Goal: Task Accomplishment & Management: Use online tool/utility

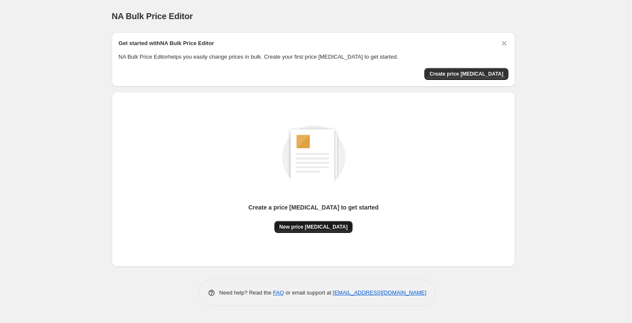
click at [313, 228] on span "New price [MEDICAL_DATA]" at bounding box center [314, 226] width 68 height 7
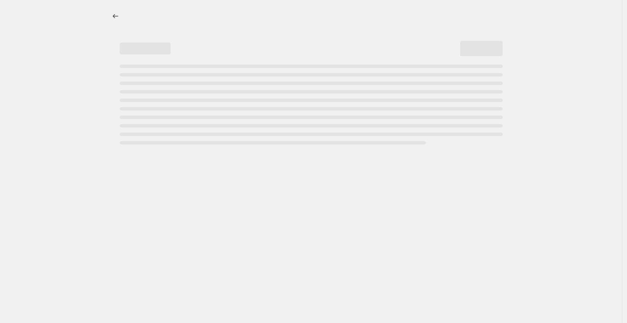
select select "percentage"
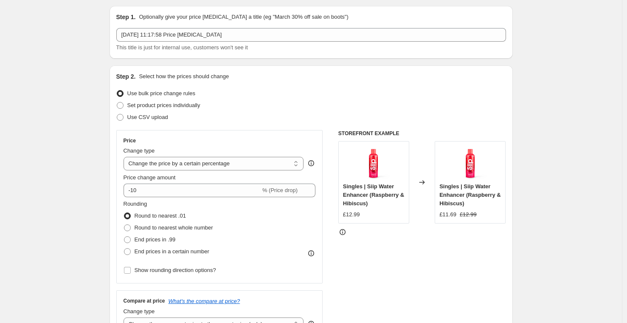
scroll to position [28, 0]
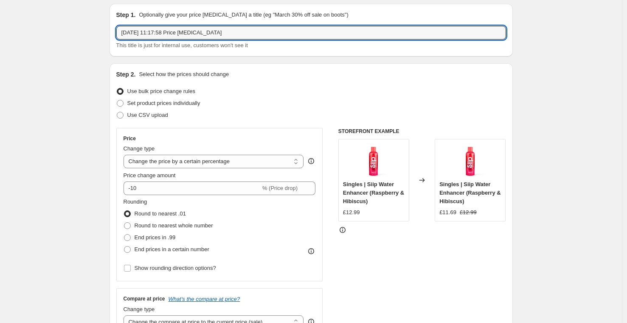
drag, startPoint x: 235, startPoint y: 34, endPoint x: 107, endPoint y: 34, distance: 128.7
type input "Prime Day Deal Matching Discounts"
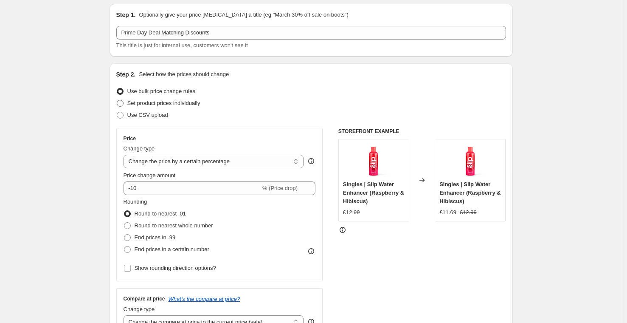
click at [201, 104] on span "Set product prices individually" at bounding box center [163, 103] width 73 height 6
click at [117, 100] on input "Set product prices individually" at bounding box center [117, 100] width 0 height 0
radio input "true"
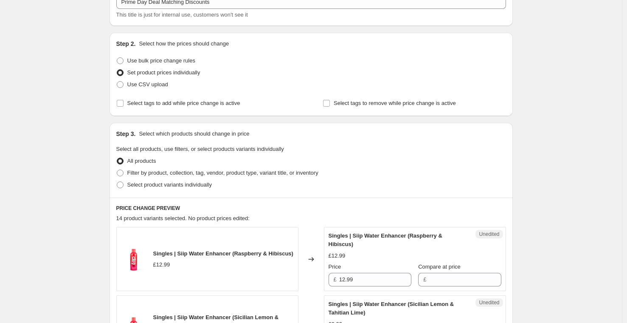
scroll to position [58, 0]
click at [182, 175] on span "Filter by product, collection, tag, vendor, product type, variant title, or inv…" at bounding box center [222, 173] width 191 height 6
click at [117, 171] on input "Filter by product, collection, tag, vendor, product type, variant title, or inv…" at bounding box center [117, 170] width 0 height 0
radio input "true"
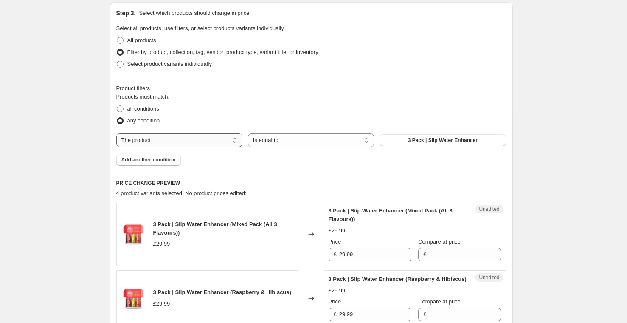
scroll to position [175, 0]
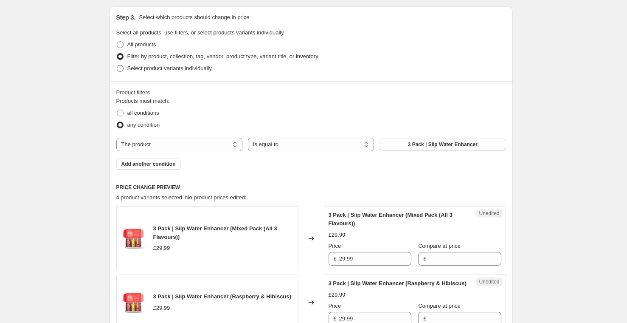
click at [165, 68] on span "Select product variants individually" at bounding box center [169, 68] width 85 height 6
click at [117, 65] on input "Select product variants individually" at bounding box center [117, 65] width 0 height 0
radio input "true"
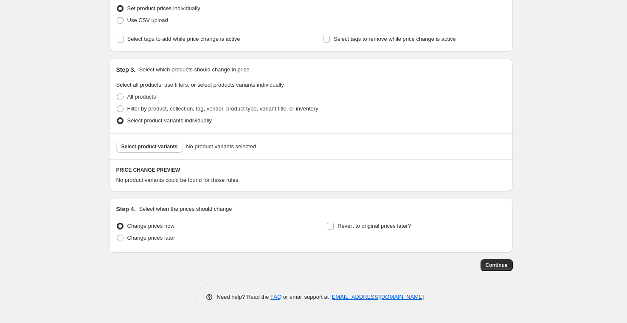
scroll to position [123, 0]
click at [163, 145] on span "Select product variants" at bounding box center [149, 146] width 57 height 7
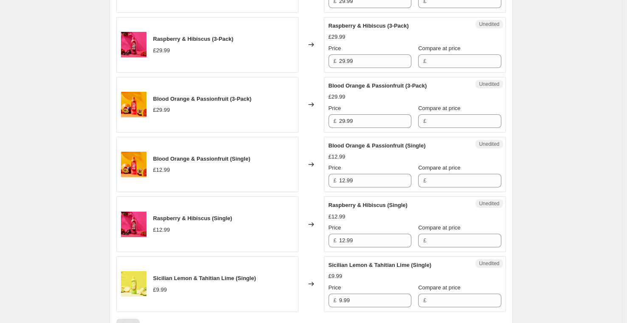
scroll to position [425, 0]
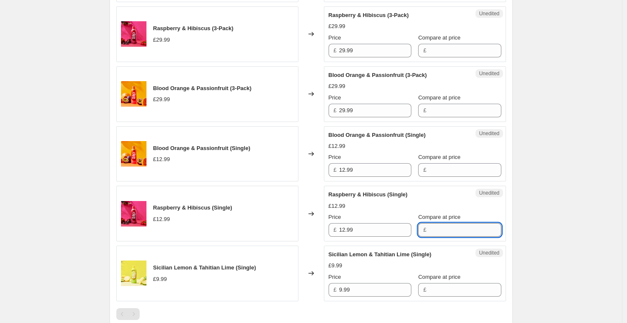
click at [434, 230] on input "Compare at price" at bounding box center [465, 230] width 72 height 14
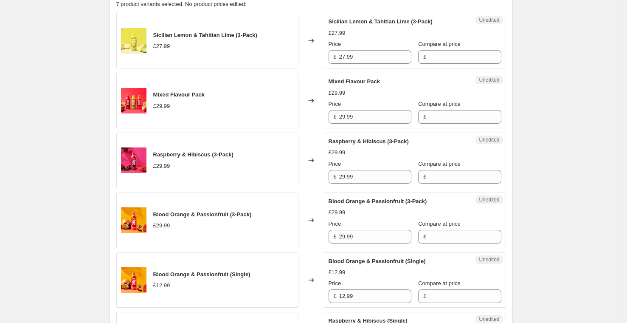
scroll to position [290, 0]
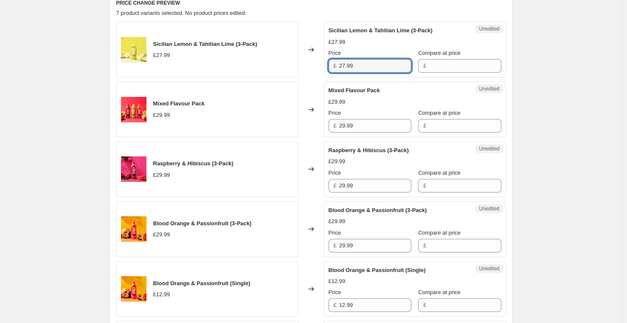
drag, startPoint x: 361, startPoint y: 70, endPoint x: 335, endPoint y: 70, distance: 25.5
click at [335, 70] on div "£ 27.99" at bounding box center [370, 66] width 83 height 14
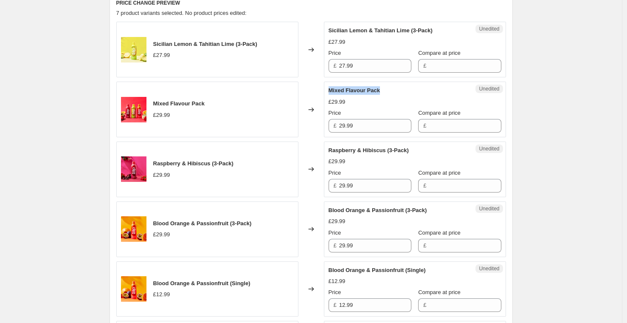
drag, startPoint x: 383, startPoint y: 90, endPoint x: 331, endPoint y: 91, distance: 52.7
click at [331, 91] on div "Unedited Mixed Flavour Pack £29.99 Price £ 29.99 Compare at price £" at bounding box center [415, 110] width 182 height 56
copy span "Mixed Flavour Pack"
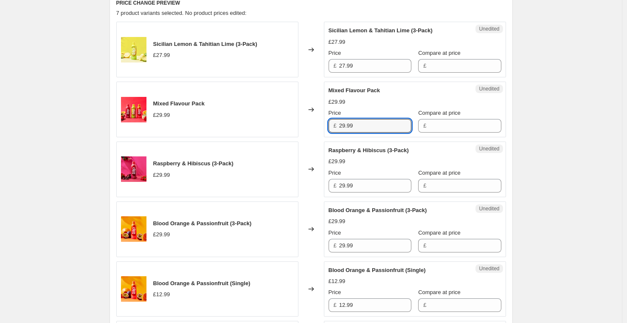
drag, startPoint x: 359, startPoint y: 130, endPoint x: 339, endPoint y: 129, distance: 20.4
click at [339, 129] on div "£ 29.99" at bounding box center [370, 126] width 83 height 14
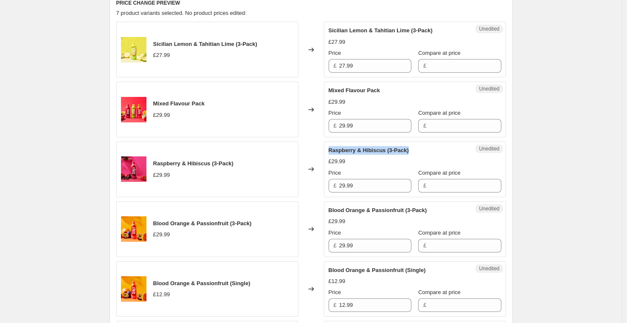
drag, startPoint x: 414, startPoint y: 150, endPoint x: 331, endPoint y: 150, distance: 83.7
click at [331, 150] on div "Raspberry & Hibiscus (3-Pack)" at bounding box center [398, 150] width 139 height 8
copy span "Raspberry & Hibiscus (3-Pack)"
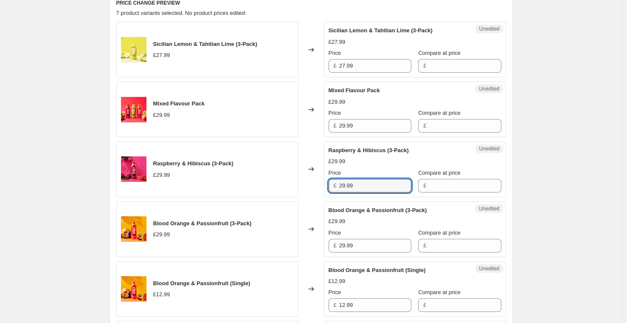
drag, startPoint x: 366, startPoint y: 188, endPoint x: 332, endPoint y: 188, distance: 34.0
click at [332, 188] on div "£ 29.99" at bounding box center [370, 186] width 83 height 14
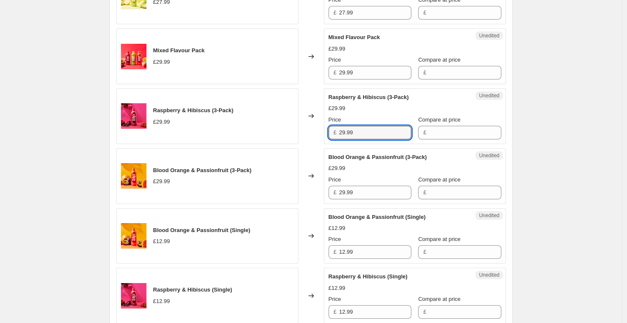
scroll to position [357, 0]
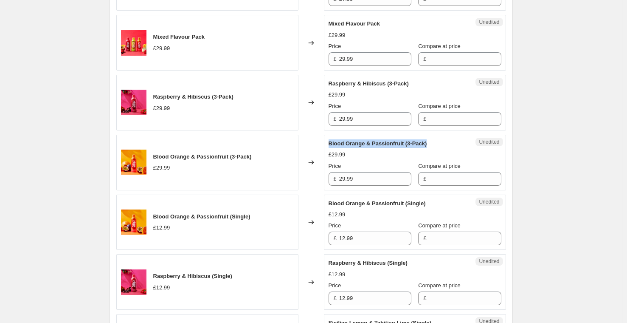
drag, startPoint x: 434, startPoint y: 143, endPoint x: 328, endPoint y: 143, distance: 106.2
click at [328, 143] on div "Unedited Blood Orange & Passionfruit (3-Pack) £29.99 Price £ 29.99 Compare at p…" at bounding box center [415, 163] width 182 height 56
copy span "Blood Orange & Passionfruit (3-Pack)"
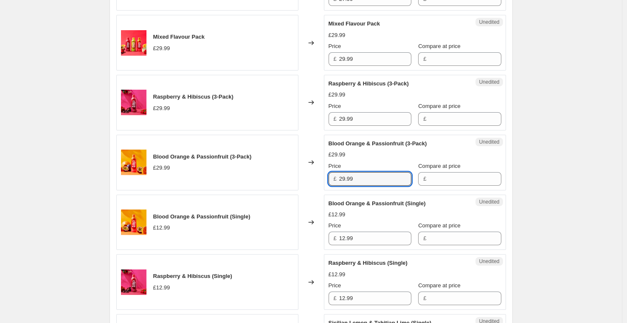
drag, startPoint x: 365, startPoint y: 178, endPoint x: 336, endPoint y: 178, distance: 29.3
click at [336, 178] on div "£ 29.99" at bounding box center [370, 179] width 83 height 14
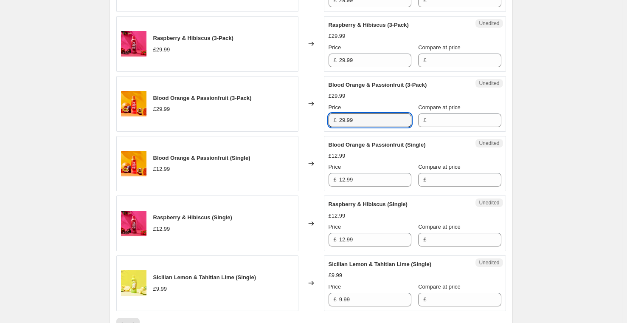
scroll to position [425, 0]
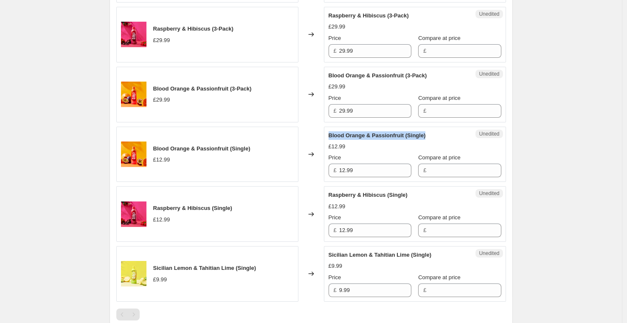
drag, startPoint x: 433, startPoint y: 134, endPoint x: 327, endPoint y: 136, distance: 106.6
click at [327, 136] on div "Unedited Blood Orange & Passionfruit (Single) £12.99 Price £ 12.99 Compare at p…" at bounding box center [415, 155] width 182 height 56
copy span "Blood Orange & Passionfruit (Single)"
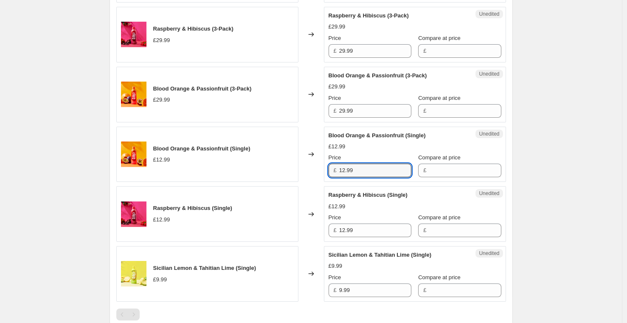
drag, startPoint x: 359, startPoint y: 170, endPoint x: 329, endPoint y: 170, distance: 29.7
click at [329, 170] on div "Unedited Blood Orange & Passionfruit (Single) £12.99 Price £ 12.99 Compare at p…" at bounding box center [415, 155] width 182 height 56
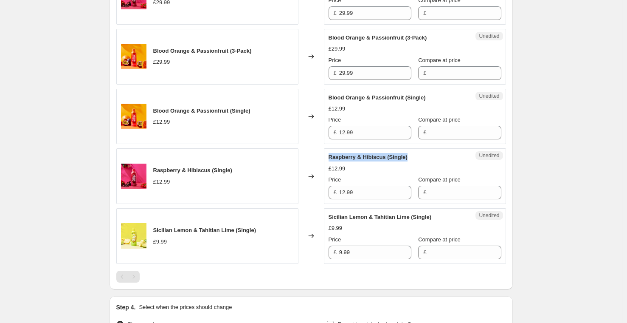
drag, startPoint x: 413, startPoint y: 158, endPoint x: 332, endPoint y: 158, distance: 80.7
click at [332, 158] on div "Raspberry & Hibiscus (Single)" at bounding box center [398, 157] width 139 height 8
copy span "Raspberry & Hibiscus (Single)"
drag, startPoint x: 360, startPoint y: 167, endPoint x: 326, endPoint y: 167, distance: 34.4
click at [326, 167] on div "Unedited Raspberry & Hibiscus (Single) £12.99 Price £ 12.99 Compare at price £" at bounding box center [415, 176] width 182 height 56
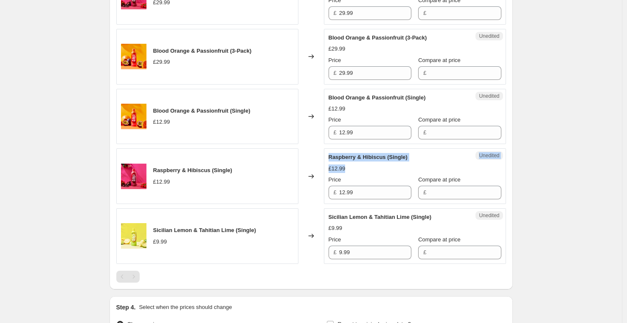
copy div "Unedited Raspberry & Hibiscus (Single) £12.99"
click at [352, 167] on div "£12.99" at bounding box center [415, 168] width 173 height 8
drag, startPoint x: 348, startPoint y: 168, endPoint x: 331, endPoint y: 168, distance: 17.4
click at [331, 168] on div "Unedited Raspberry & Hibiscus (Single) £12.99 Price £ 12.99 Compare at price £" at bounding box center [415, 176] width 182 height 56
copy div "£12.99"
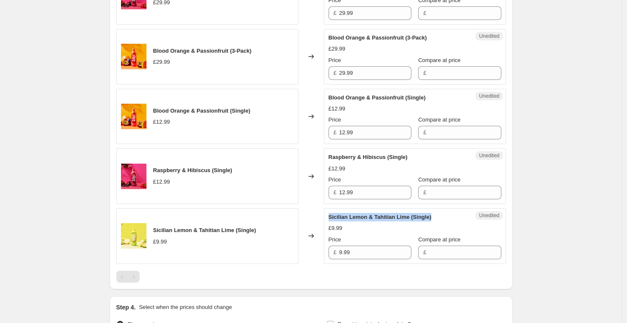
drag, startPoint x: 443, startPoint y: 217, endPoint x: 329, endPoint y: 218, distance: 113.9
click at [329, 218] on div "Unedited Sicilian Lemon & Tahitian Lime (Single) £9.99 Price £ 9.99 Compare at …" at bounding box center [415, 236] width 182 height 56
copy span "Sicilian Lemon & Tahitian Lime (Single)"
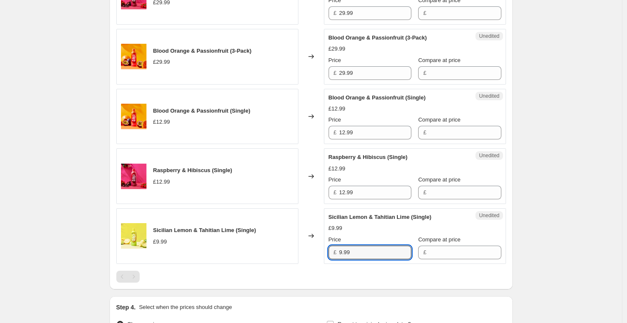
drag, startPoint x: 362, startPoint y: 251, endPoint x: 336, endPoint y: 251, distance: 26.3
click at [336, 251] on div "£ 9.99" at bounding box center [370, 253] width 83 height 14
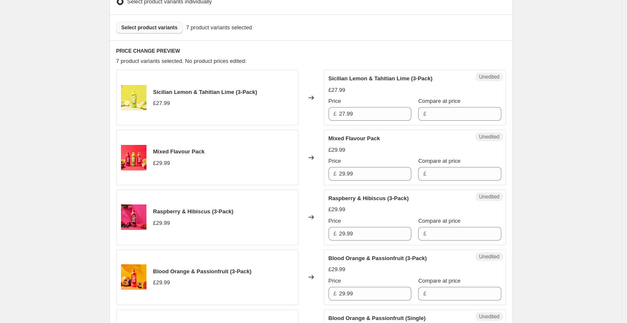
scroll to position [269, 0]
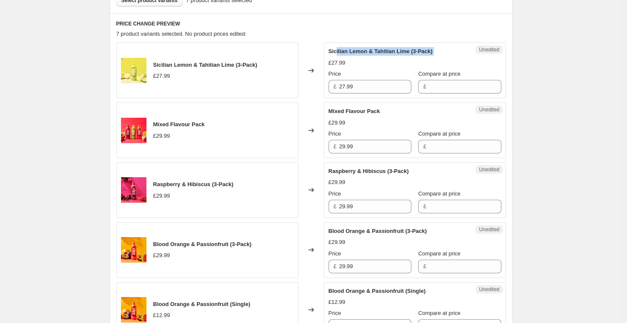
drag, startPoint x: 444, startPoint y: 56, endPoint x: 338, endPoint y: 55, distance: 105.8
click at [338, 55] on div "Sicilian Lemon & Tahitian Lime (3-Pack) £27.99 Price £ 27.99 Compare at price £" at bounding box center [415, 70] width 173 height 46
click at [409, 50] on span "Sicilian Lemon & Tahitian Lime (3-Pack)" at bounding box center [381, 51] width 104 height 6
drag, startPoint x: 443, startPoint y: 50, endPoint x: 327, endPoint y: 51, distance: 116.4
click at [327, 51] on div "Unedited Sicilian Lemon & Tahitian Lime (3-Pack) £27.99 Price £ 27.99 Compare a…" at bounding box center [415, 70] width 182 height 56
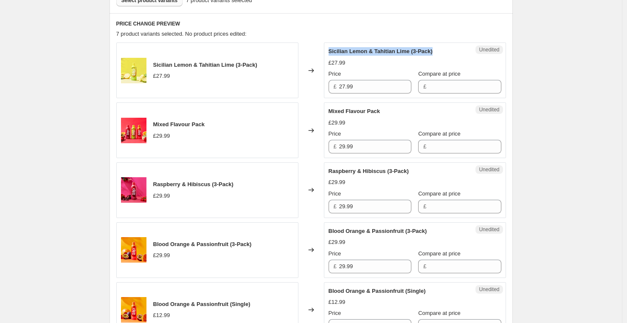
copy span "Sicilian Lemon & Tahitian Lime (3-Pack)"
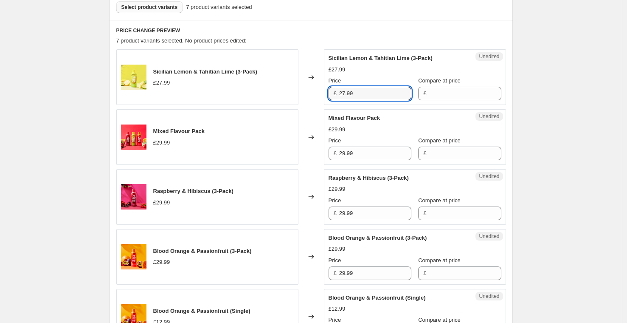
drag, startPoint x: 371, startPoint y: 93, endPoint x: 331, endPoint y: 93, distance: 40.4
click at [331, 93] on div "£ 27.99" at bounding box center [370, 94] width 83 height 14
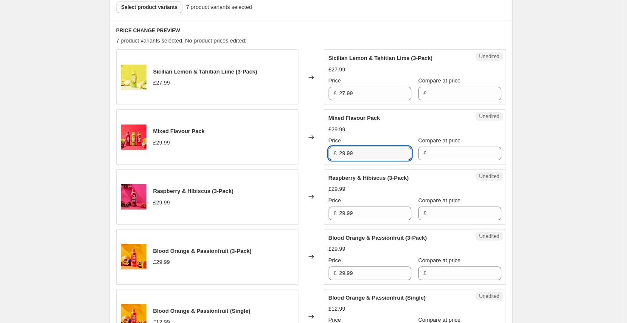
drag, startPoint x: 370, startPoint y: 155, endPoint x: 321, endPoint y: 155, distance: 48.9
click at [321, 155] on div "Mixed Flavour Pack £29.99 Changed to Unedited Mixed Flavour Pack £29.99 Price £…" at bounding box center [311, 137] width 390 height 56
click at [432, 153] on input "Compare at price" at bounding box center [465, 154] width 72 height 14
paste input "29.99"
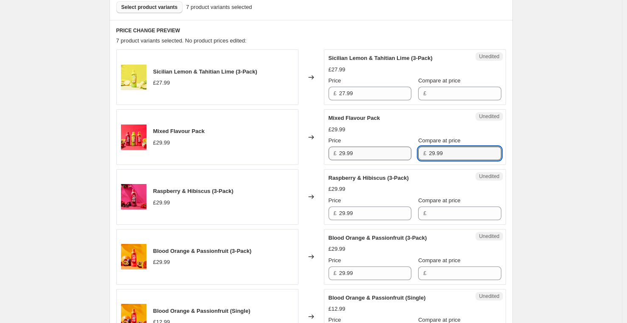
type input "29.99"
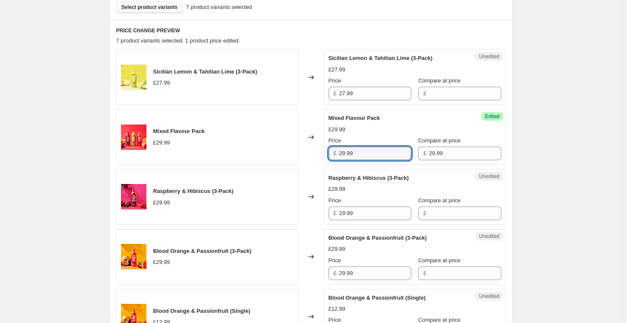
drag, startPoint x: 378, startPoint y: 153, endPoint x: 326, endPoint y: 153, distance: 51.8
click at [325, 153] on div "Mixed Flavour Pack £29.99 Changed to Success Edited Mixed Flavour Pack £29.99 P…" at bounding box center [311, 137] width 390 height 56
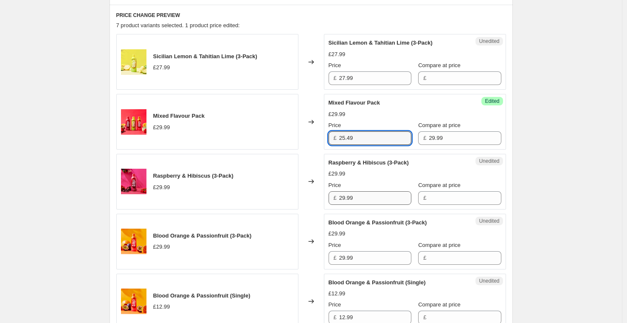
type input "25.49"
click at [378, 195] on input "29.99" at bounding box center [375, 198] width 72 height 14
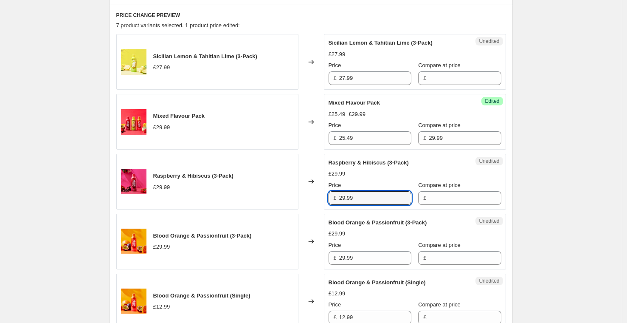
drag, startPoint x: 369, startPoint y: 196, endPoint x: 331, endPoint y: 196, distance: 37.8
click at [331, 196] on div "£ 29.99" at bounding box center [370, 198] width 83 height 14
click at [469, 201] on input "Compare at price" at bounding box center [465, 198] width 72 height 14
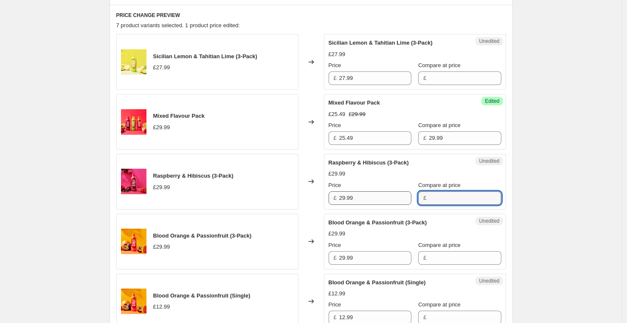
paste input "29.99"
type input "29.99"
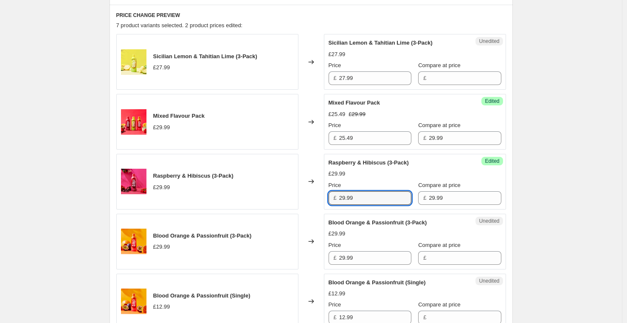
drag, startPoint x: 358, startPoint y: 203, endPoint x: 338, endPoint y: 202, distance: 20.0
click at [338, 202] on div "£ 29.99" at bounding box center [370, 198] width 83 height 14
drag, startPoint x: 368, startPoint y: 199, endPoint x: 332, endPoint y: 198, distance: 36.5
click at [332, 198] on div "£ 29.99" at bounding box center [370, 198] width 83 height 14
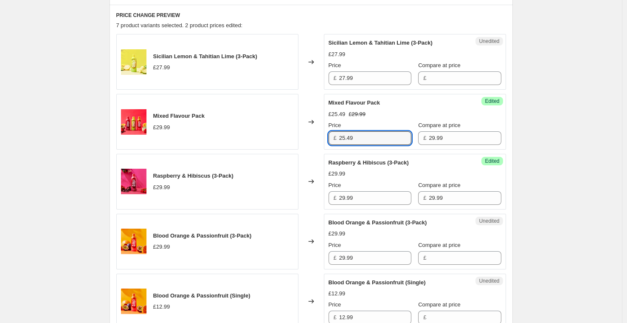
drag, startPoint x: 367, startPoint y: 138, endPoint x: 337, endPoint y: 138, distance: 29.7
click at [337, 138] on div "£ 25.49" at bounding box center [370, 138] width 83 height 14
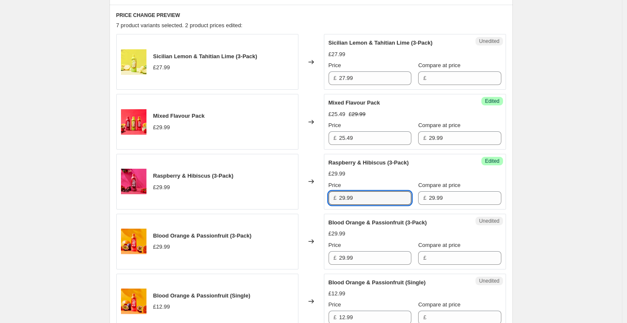
drag, startPoint x: 362, startPoint y: 201, endPoint x: 336, endPoint y: 201, distance: 26.3
click at [336, 201] on div "£ 29.99" at bounding box center [370, 198] width 83 height 14
paste input "5.4"
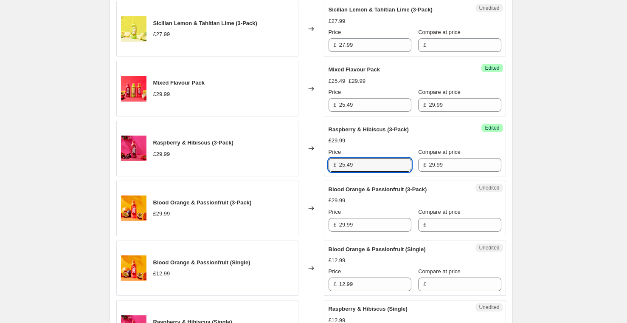
scroll to position [316, 0]
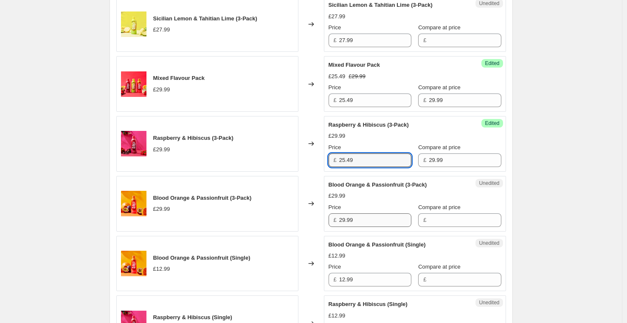
type input "25.49"
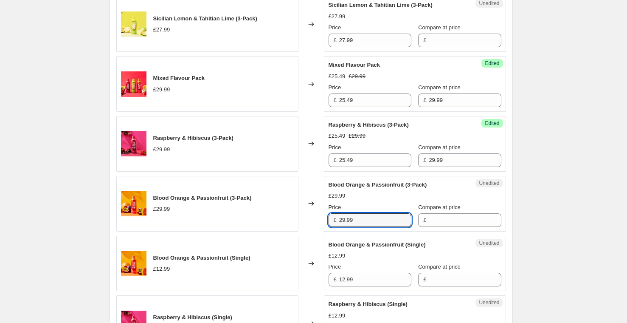
drag, startPoint x: 361, startPoint y: 222, endPoint x: 335, endPoint y: 222, distance: 25.9
click at [335, 222] on div "£ 29.99" at bounding box center [370, 220] width 83 height 14
paste input "5.4"
type input "25.49"
click at [433, 222] on input "Compare at price" at bounding box center [465, 220] width 72 height 14
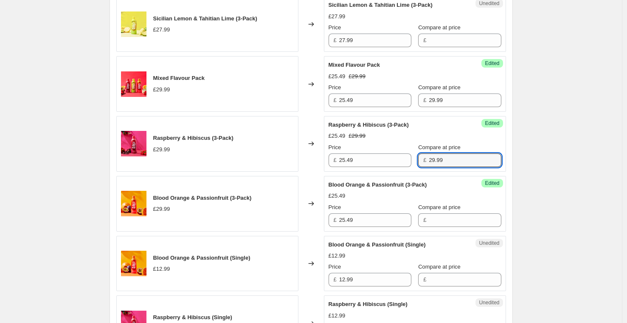
drag, startPoint x: 448, startPoint y: 162, endPoint x: 414, endPoint y: 162, distance: 34.0
click at [418, 162] on div "£ 29.99" at bounding box center [459, 160] width 83 height 14
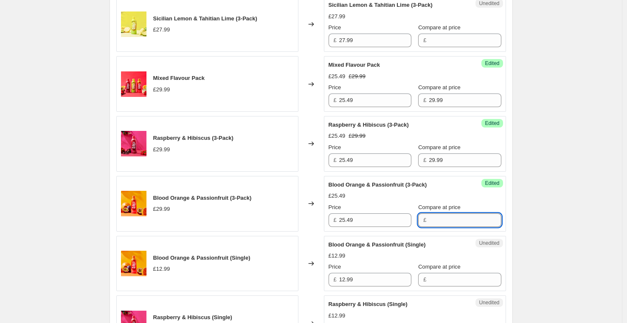
click at [443, 220] on input "Compare at price" at bounding box center [465, 220] width 72 height 14
paste input "29.99"
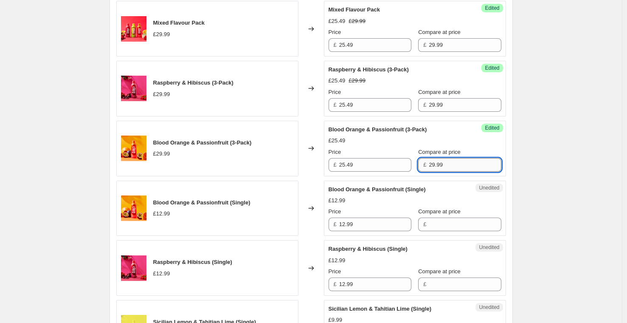
scroll to position [374, 0]
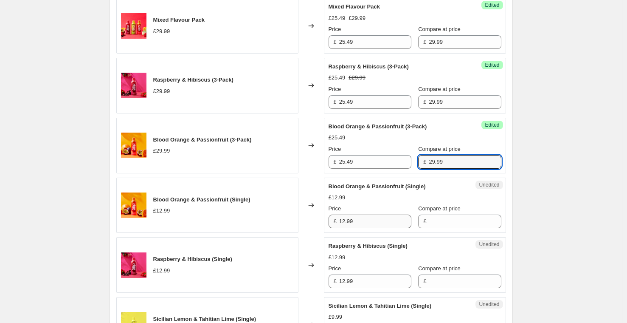
type input "29.99"
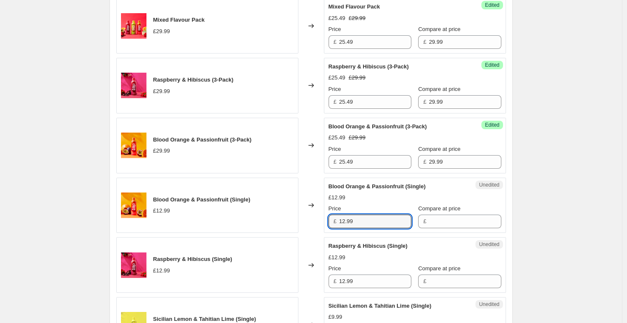
drag, startPoint x: 364, startPoint y: 221, endPoint x: 323, endPoint y: 221, distance: 41.2
click at [323, 221] on div "Blood Orange & Passionfruit (Single) £12.99 Changed to Unedited Blood Orange & …" at bounding box center [311, 206] width 390 height 56
click at [429, 220] on input "Compare at price" at bounding box center [465, 222] width 72 height 14
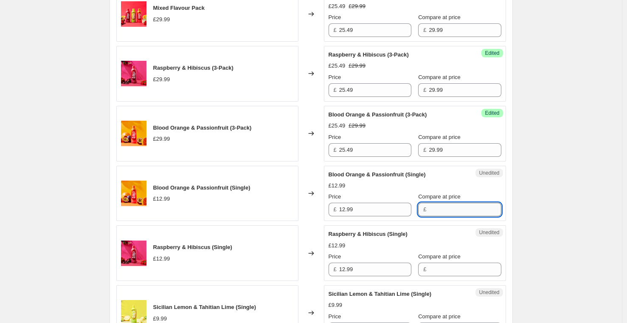
paste input "12.99"
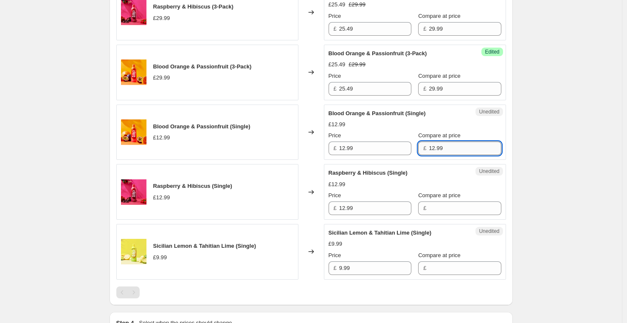
scroll to position [469, 0]
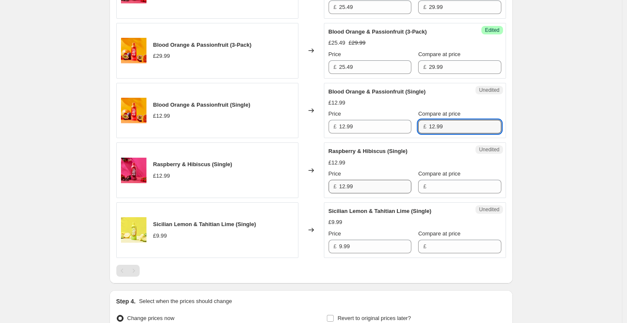
type input "12.99"
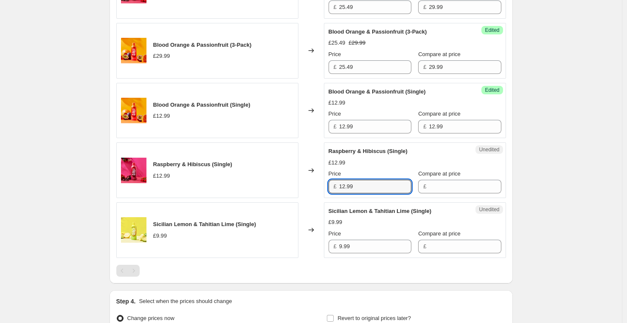
drag, startPoint x: 381, startPoint y: 186, endPoint x: 325, endPoint y: 186, distance: 56.1
click at [325, 186] on div "Raspberry & Hibiscus (Single) £12.99 Changed to Unedited Raspberry & Hibiscus (…" at bounding box center [311, 170] width 390 height 56
click at [443, 186] on input "Compare at price" at bounding box center [465, 187] width 72 height 14
paste input "12.99"
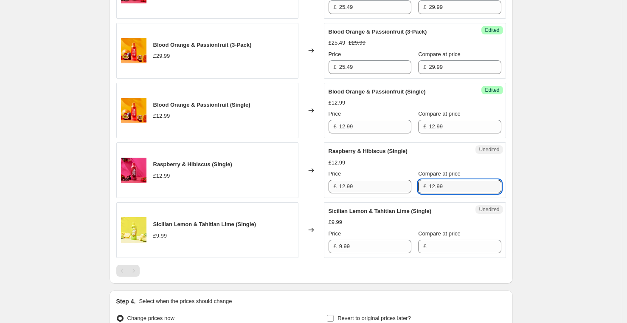
type input "12.99"
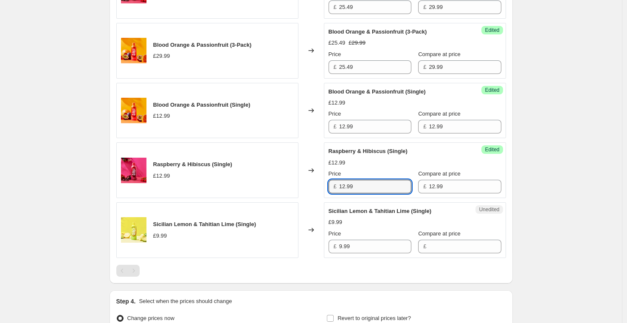
drag, startPoint x: 349, startPoint y: 186, endPoint x: 334, endPoint y: 186, distance: 15.3
click at [334, 186] on div "£ 12.99" at bounding box center [370, 187] width 83 height 14
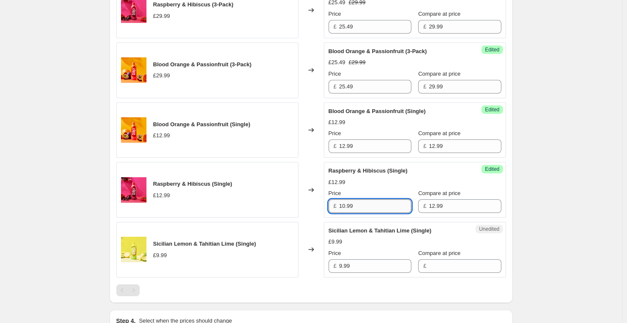
scroll to position [472, 0]
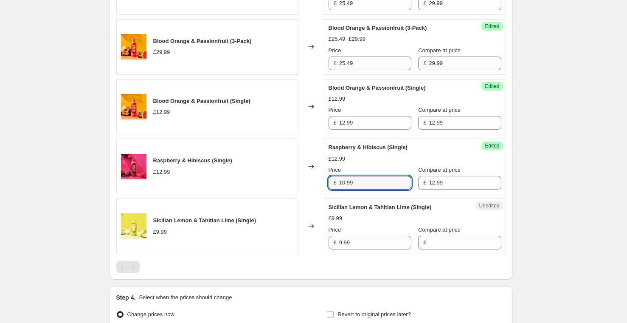
drag, startPoint x: 365, startPoint y: 185, endPoint x: 336, endPoint y: 185, distance: 28.9
click at [336, 185] on div "£ 10.99" at bounding box center [370, 183] width 83 height 14
type input "10.99"
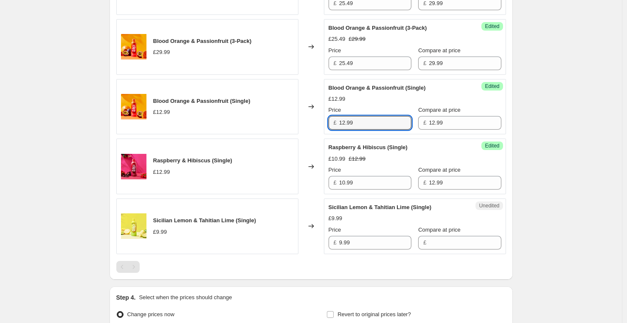
drag, startPoint x: 366, startPoint y: 124, endPoint x: 326, endPoint y: 124, distance: 39.5
click at [326, 124] on div "Success Edited Blood Orange & Passionfruit (Single) £12.99 Price £ 12.99 Compar…" at bounding box center [415, 107] width 182 height 56
paste input "0"
type input "10.99"
click at [390, 107] on div "Price" at bounding box center [370, 110] width 83 height 8
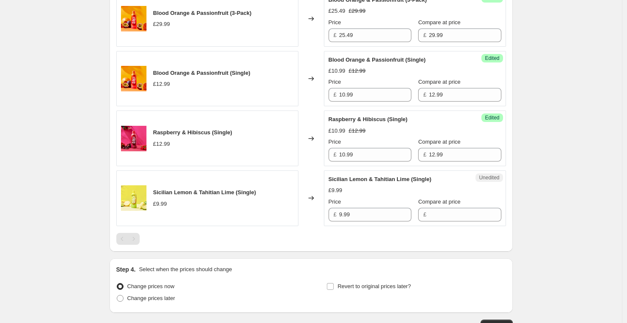
scroll to position [503, 0]
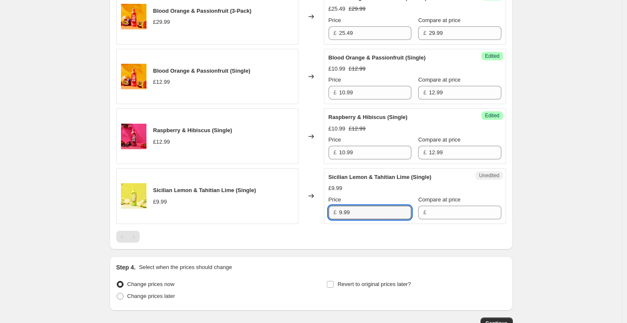
drag, startPoint x: 360, startPoint y: 211, endPoint x: 330, endPoint y: 211, distance: 30.2
click at [330, 211] on div "Unedited Sicilian Lemon & Tahitian Lime (Single) £9.99 Price £ 9.99 Compare at …" at bounding box center [415, 196] width 182 height 56
click at [429, 212] on input "Compare at price" at bounding box center [465, 213] width 72 height 14
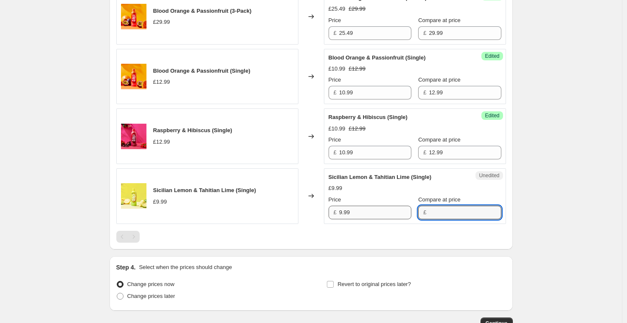
paste input "9.99"
type input "9.99"
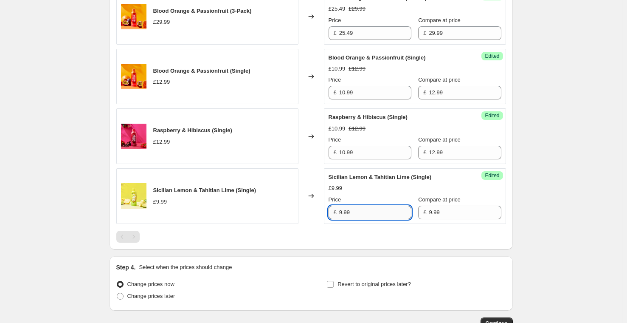
drag, startPoint x: 378, startPoint y: 213, endPoint x: 371, endPoint y: 213, distance: 6.8
click at [371, 213] on input "9.99" at bounding box center [375, 213] width 72 height 14
click at [345, 210] on input "9.99" at bounding box center [375, 213] width 72 height 14
type input "8.99"
click at [513, 230] on div "PRICE CHANGE PREVIEW 7 product variants selected. 6 product prices edited: Sici…" at bounding box center [312, 14] width 404 height 469
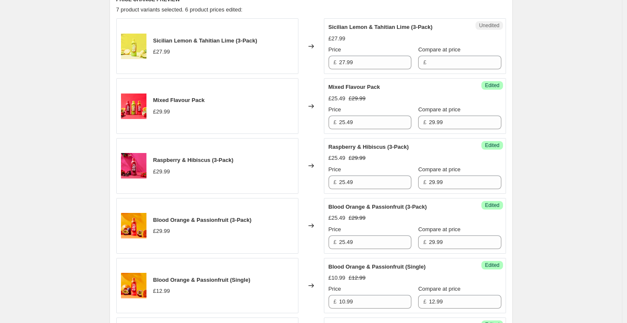
scroll to position [290, 0]
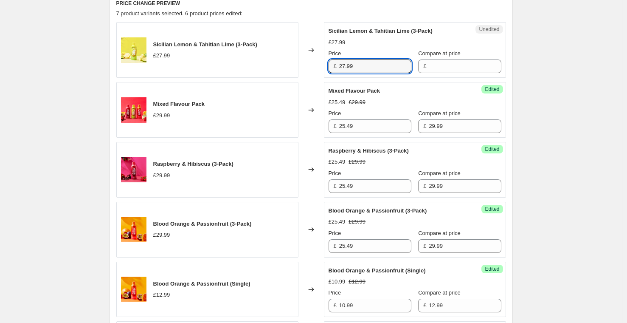
drag, startPoint x: 362, startPoint y: 69, endPoint x: 335, endPoint y: 69, distance: 26.8
click at [335, 69] on div "£ 27.99" at bounding box center [370, 66] width 83 height 14
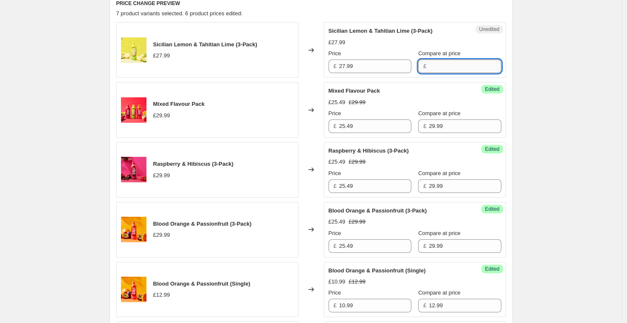
click at [437, 67] on input "Compare at price" at bounding box center [465, 66] width 72 height 14
paste input "27.99"
type input "27.99"
click at [347, 65] on input "27.99" at bounding box center [375, 66] width 72 height 14
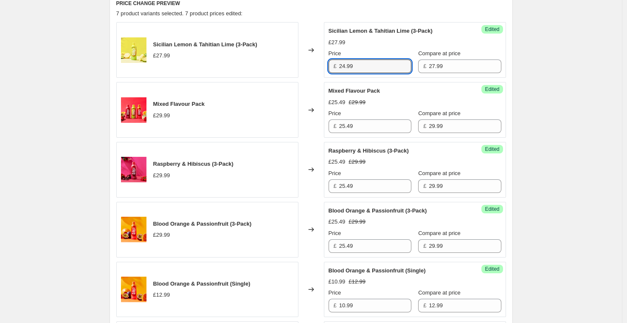
click at [408, 44] on div "£27.99" at bounding box center [415, 42] width 173 height 8
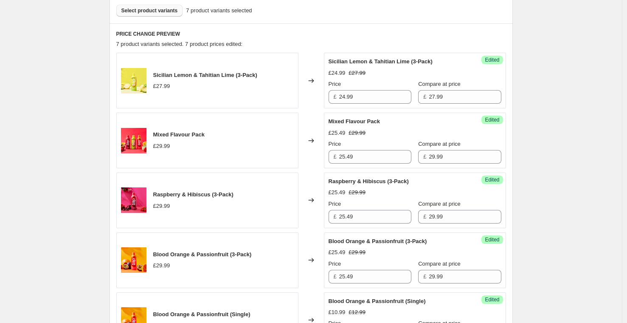
scroll to position [279, 0]
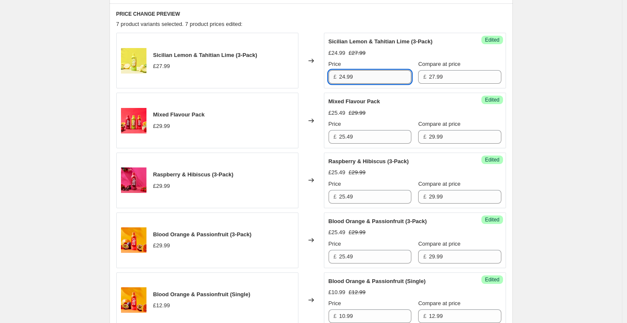
click at [348, 76] on input "24.99" at bounding box center [375, 77] width 72 height 14
type input "23.99"
click at [406, 99] on div "Mixed Flavour Pack" at bounding box center [398, 101] width 139 height 8
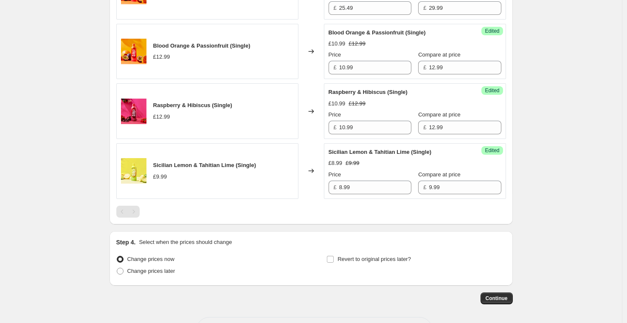
scroll to position [561, 0]
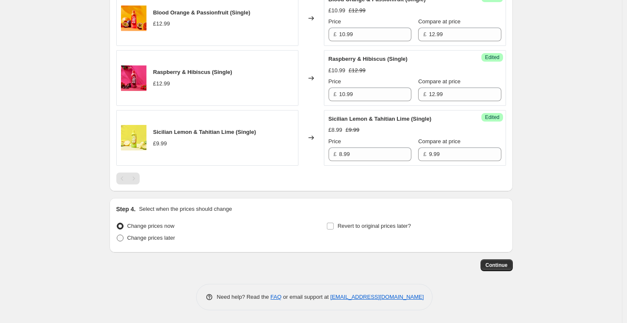
click at [175, 240] on span "Change prices later" at bounding box center [151, 237] width 48 height 6
click at [117, 235] on input "Change prices later" at bounding box center [117, 234] width 0 height 0
radio input "true"
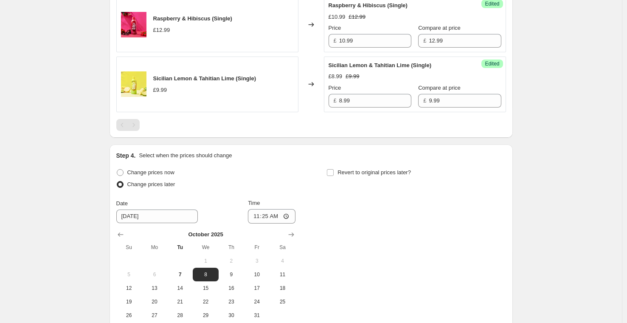
scroll to position [648, 0]
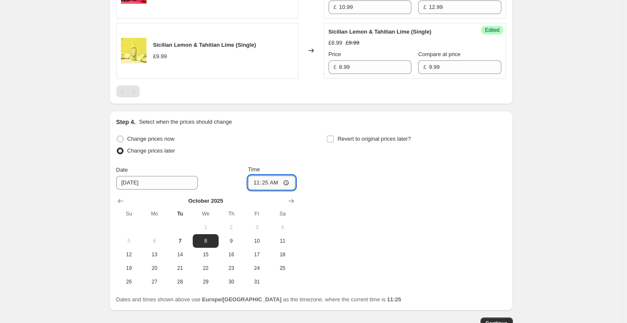
click at [268, 184] on input "11:25" at bounding box center [272, 182] width 48 height 14
click at [268, 184] on input "21:02" at bounding box center [272, 182] width 48 height 14
type input "12:00"
click at [374, 180] on div "Change prices now Change prices later Date [DATE] Time 12:00 [DATE] Su Mo Tu We…" at bounding box center [311, 210] width 390 height 155
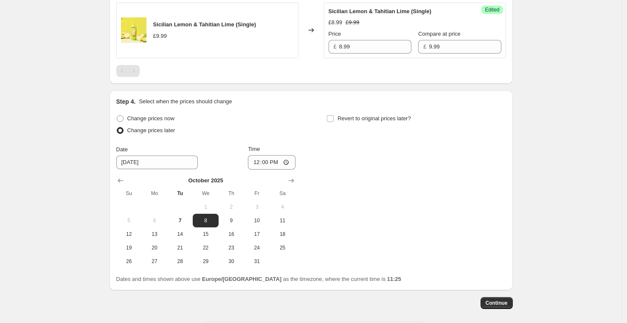
scroll to position [672, 0]
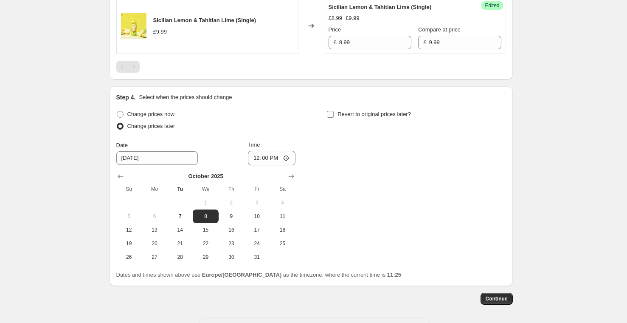
click at [340, 116] on span "Revert to original prices later?" at bounding box center [374, 114] width 73 height 6
click at [334, 116] on input "Revert to original prices later?" at bounding box center [330, 114] width 7 height 7
checkbox input "true"
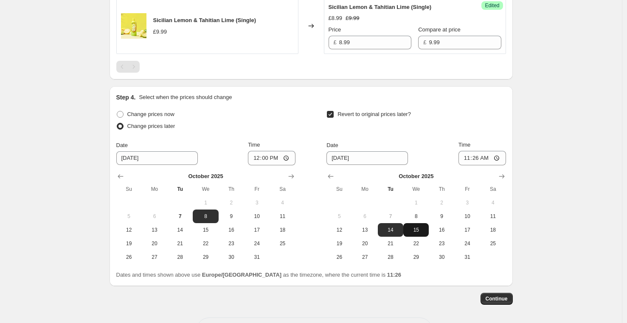
click at [421, 232] on span "15" at bounding box center [416, 229] width 19 height 7
type input "[DATE]"
click at [476, 158] on input "11:26" at bounding box center [483, 158] width 48 height 14
type input "23:59"
click at [458, 136] on div "Revert to original prices later? Date [DATE] Time 23:59 [DATE] Su Mo Tu We Th F…" at bounding box center [416, 185] width 179 height 155
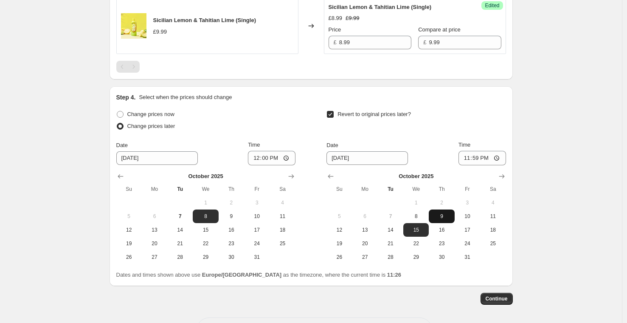
click at [443, 217] on span "9" at bounding box center [441, 216] width 19 height 7
type input "[DATE]"
click at [497, 298] on span "Continue" at bounding box center [497, 298] width 22 height 7
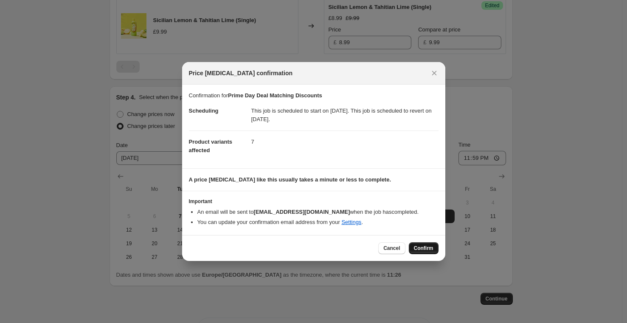
click at [429, 247] on span "Confirm" at bounding box center [424, 248] width 20 height 7
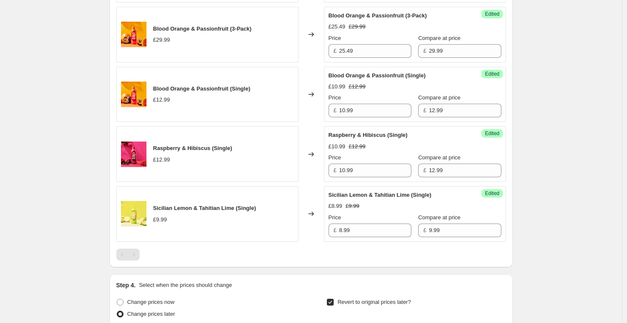
scroll to position [758, 0]
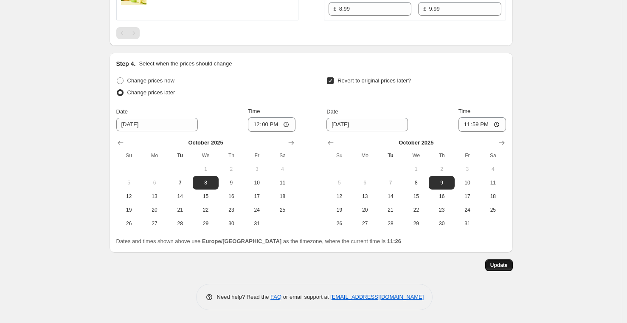
click at [507, 268] on span "Update" at bounding box center [499, 265] width 17 height 7
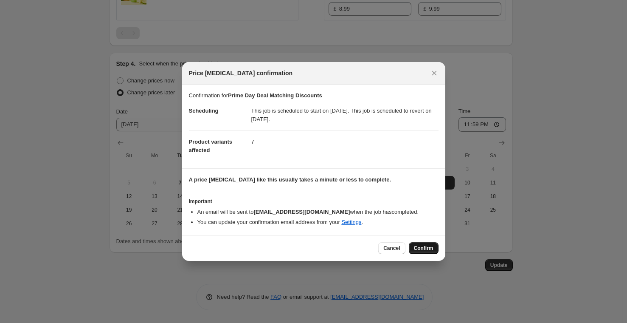
click at [427, 249] on span "Confirm" at bounding box center [424, 248] width 20 height 7
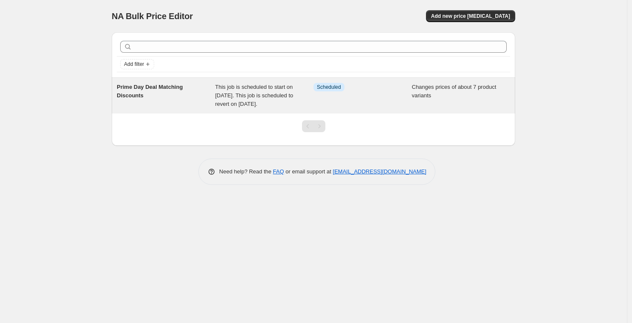
click at [278, 98] on span "This job is scheduled to start on [DATE]. This job is scheduled to revert on [D…" at bounding box center [254, 95] width 78 height 23
